Goal: Transaction & Acquisition: Obtain resource

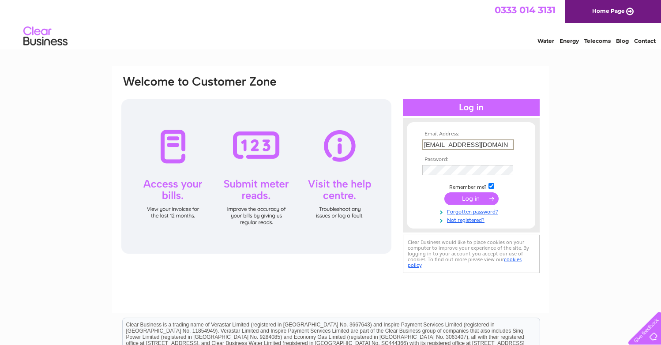
type input "[EMAIL_ADDRESS][DOMAIN_NAME]"
click at [472, 198] on input "submit" at bounding box center [472, 199] width 54 height 12
click at [474, 202] on input "submit" at bounding box center [472, 199] width 54 height 12
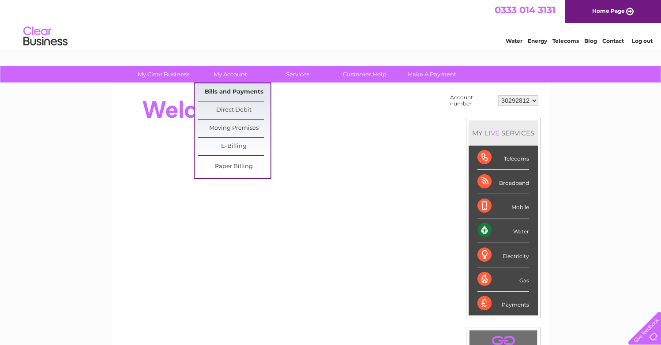
click at [222, 94] on link "Bills and Payments" at bounding box center [234, 92] width 73 height 18
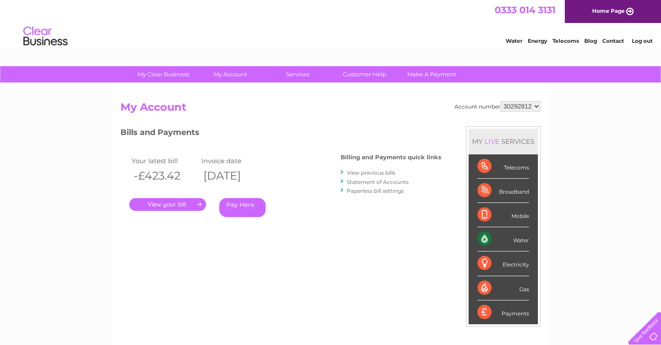
click at [165, 207] on link "." at bounding box center [167, 204] width 77 height 13
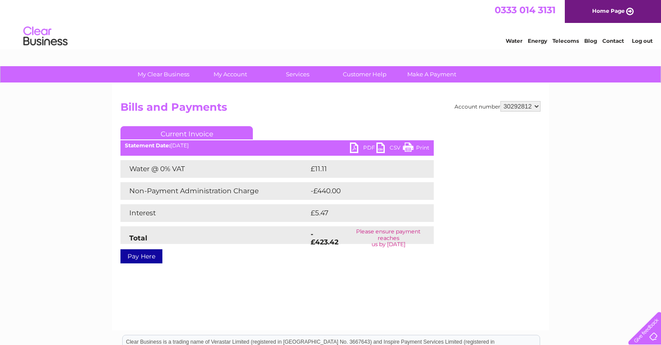
click at [353, 151] on link "PDF" at bounding box center [363, 149] width 26 height 13
